Goal: Check status: Check status

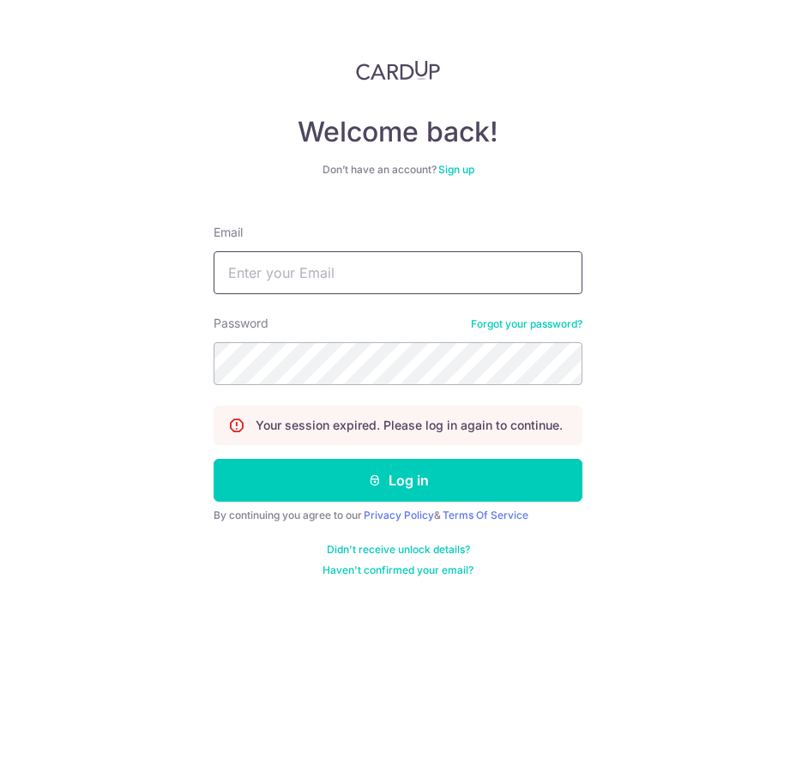
click at [461, 280] on input "Email" at bounding box center [397, 272] width 369 height 43
type input "[EMAIL_ADDRESS][DOMAIN_NAME]"
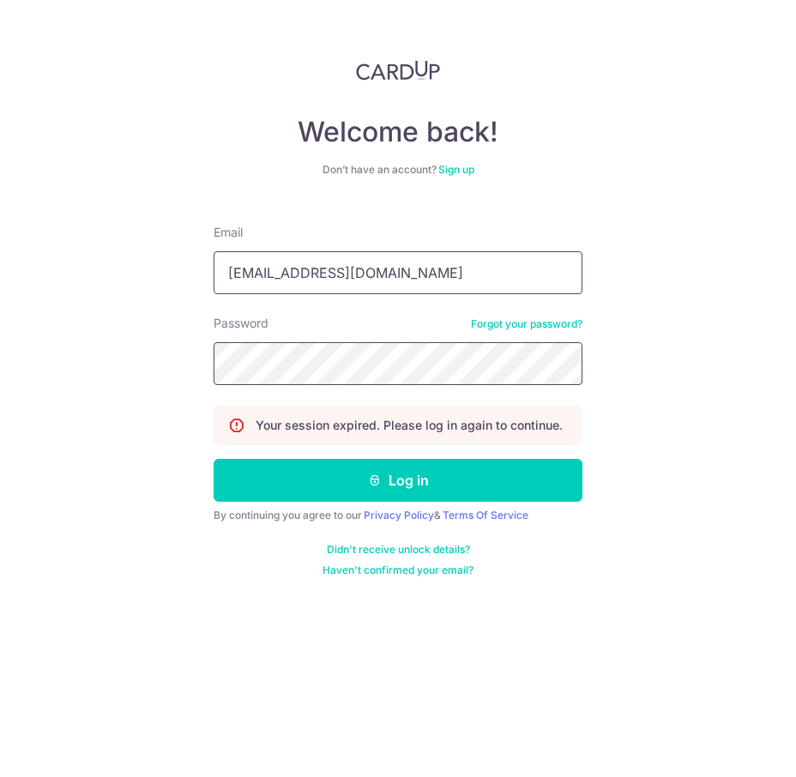
click at [213, 459] on button "Log in" at bounding box center [397, 480] width 369 height 43
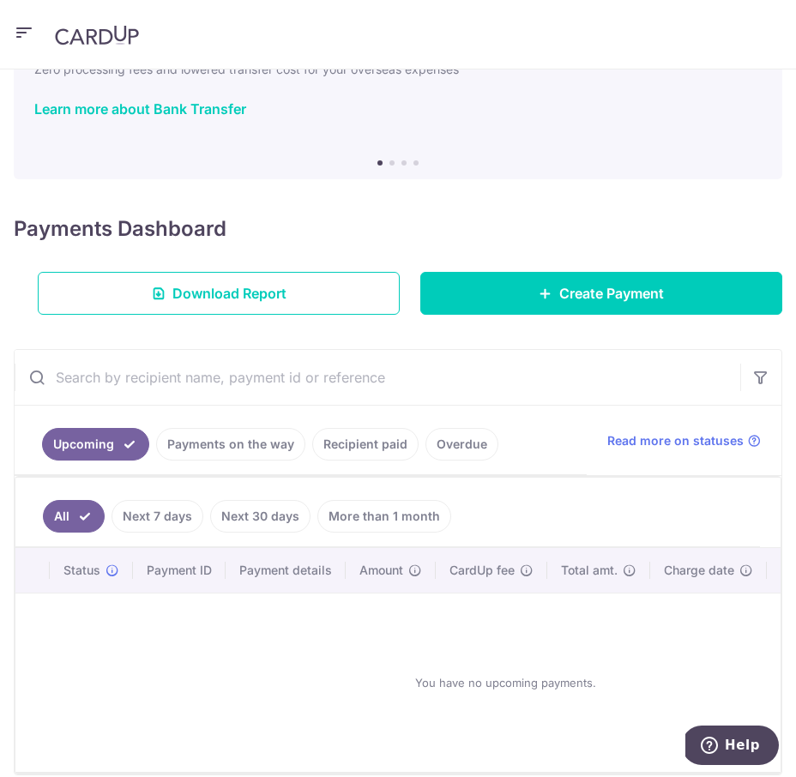
click at [245, 454] on link "Payments on the way" at bounding box center [230, 444] width 149 height 33
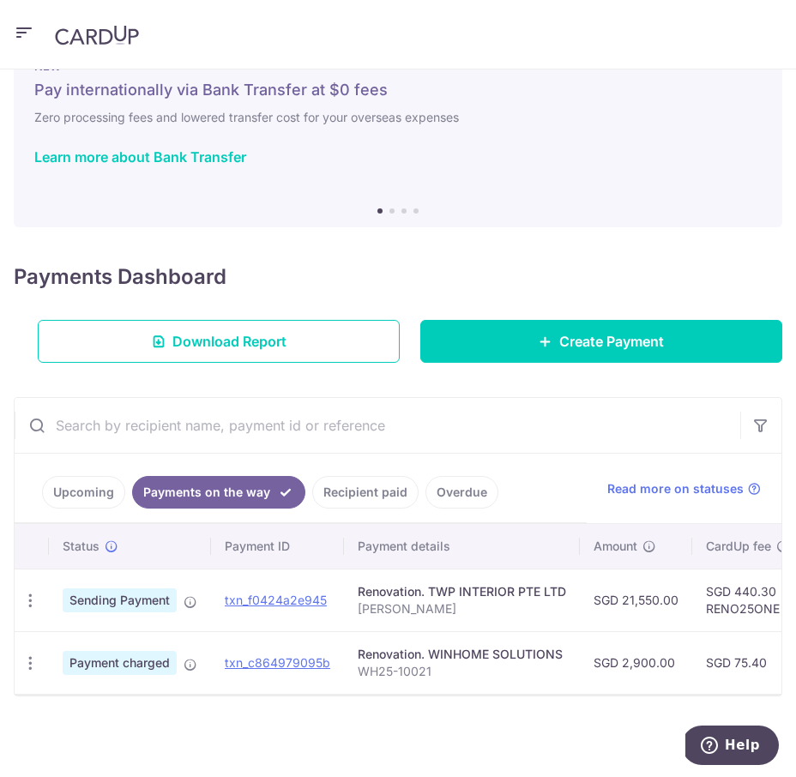
click at [360, 482] on link "Recipient paid" at bounding box center [365, 492] width 106 height 33
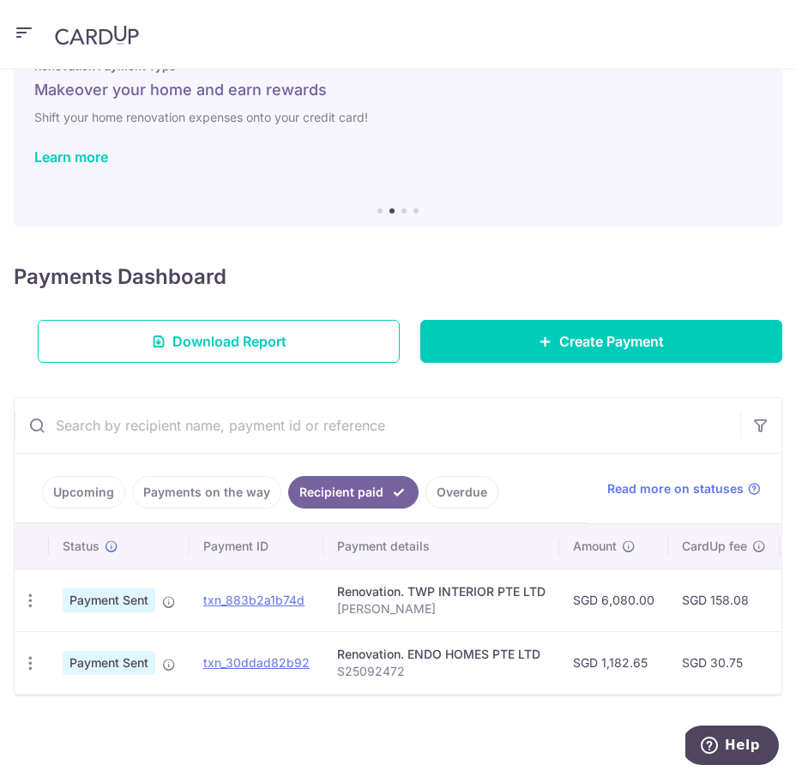
click at [451, 489] on link "Overdue" at bounding box center [461, 492] width 73 height 33
